Goal: Transaction & Acquisition: Purchase product/service

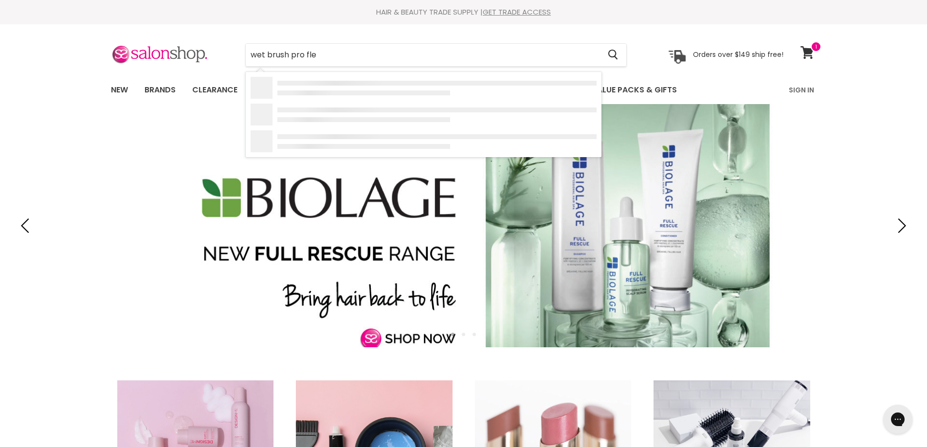
type input "wet brush pro flex"
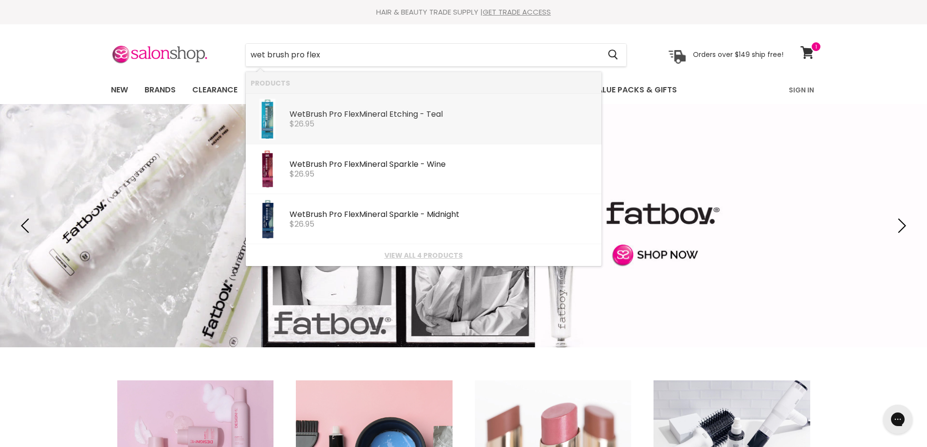
click at [416, 128] on div "$26.95" at bounding box center [443, 124] width 307 height 9
